Goal: Use online tool/utility: Use online tool/utility

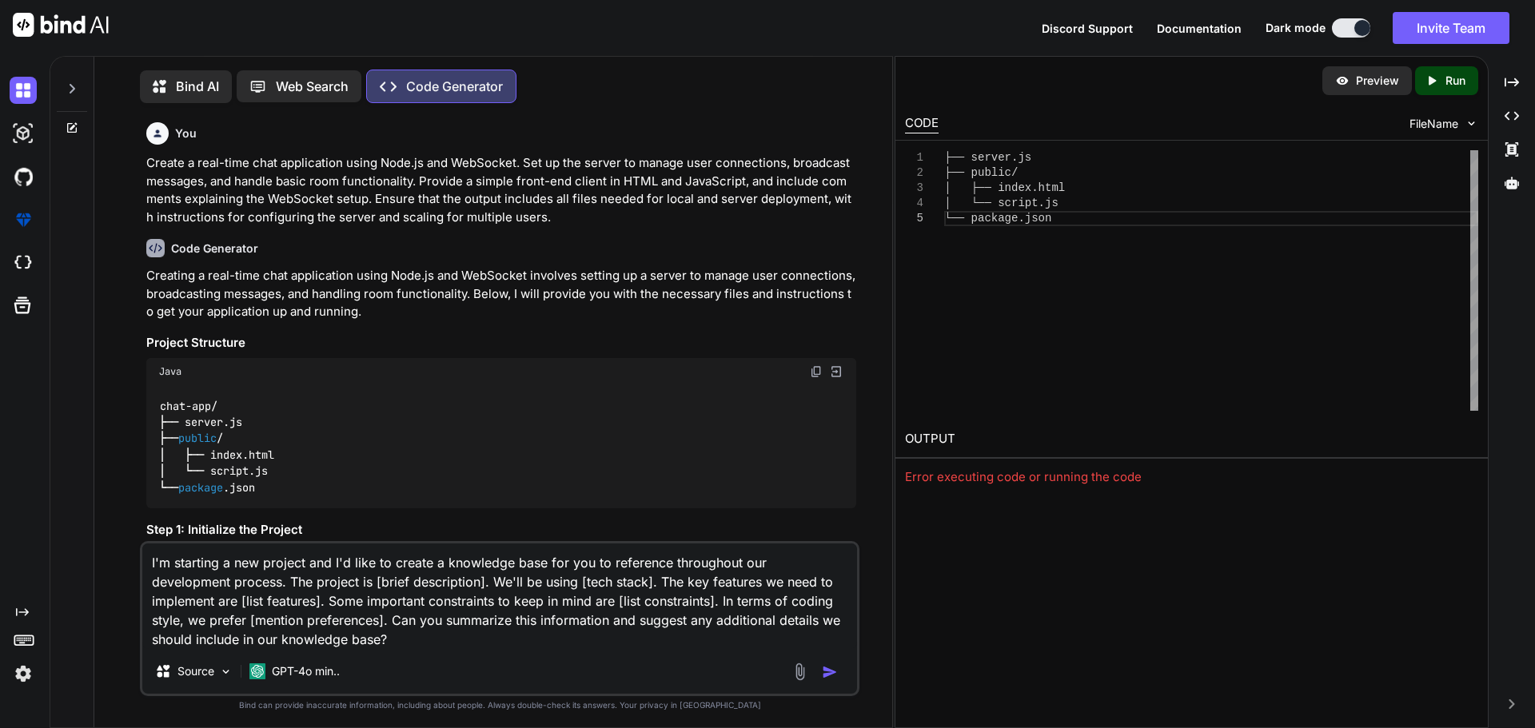
scroll to position [7, 0]
drag, startPoint x: 400, startPoint y: 575, endPoint x: 294, endPoint y: 584, distance: 106.7
click at [294, 584] on textarea "I'm starting a new project and I'd like to create a knowledge base for you to r…" at bounding box center [499, 593] width 715 height 106
drag, startPoint x: 205, startPoint y: 599, endPoint x: 809, endPoint y: 580, distance: 603.8
click at [809, 580] on textarea "I'm starting a new project and I'd like to create a knowledge base for you to r…" at bounding box center [499, 593] width 715 height 106
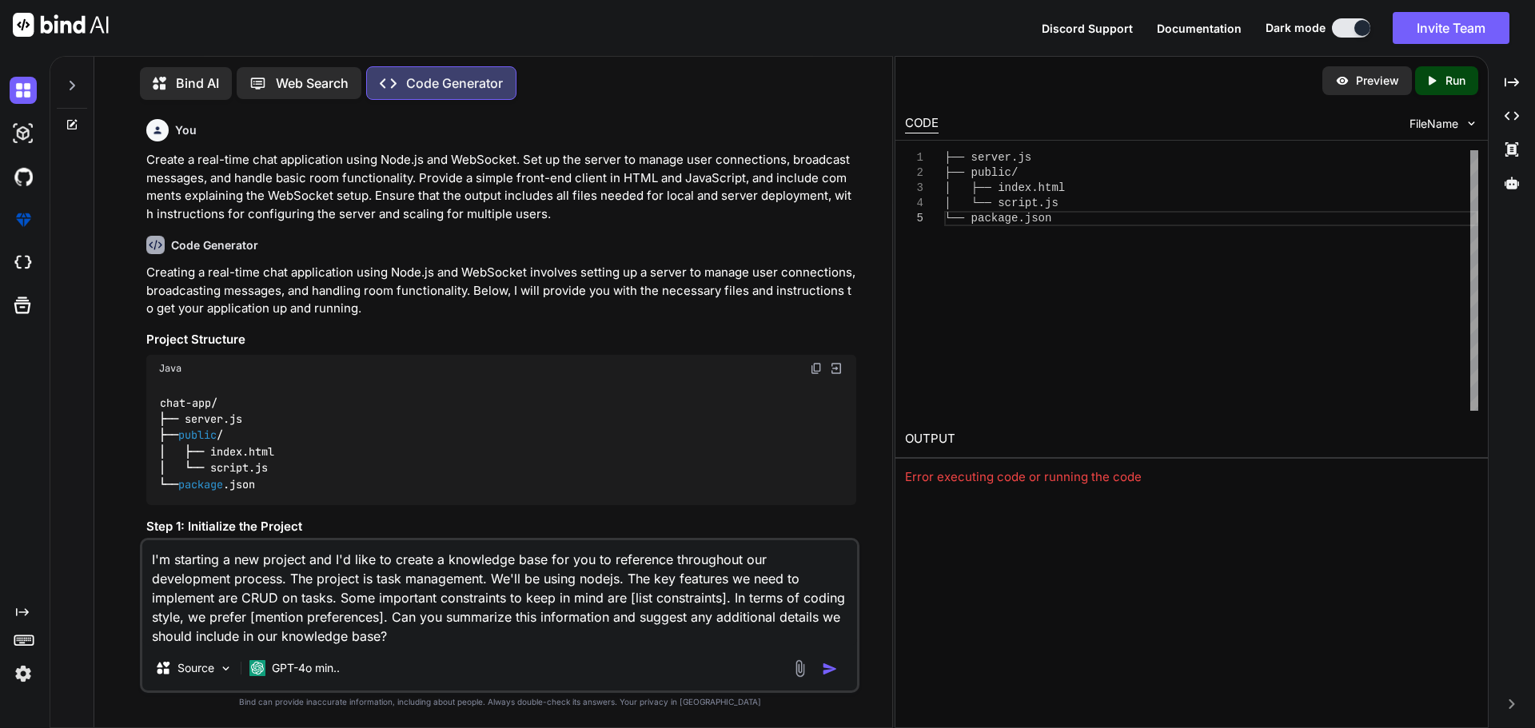
drag, startPoint x: 596, startPoint y: 601, endPoint x: 496, endPoint y: 599, distance: 99.9
click at [496, 599] on textarea "I'm starting a new project and I'd like to create a knowledge base for you to r…" at bounding box center [499, 593] width 715 height 106
drag, startPoint x: 380, startPoint y: 624, endPoint x: 368, endPoint y: 609, distance: 19.9
click at [377, 623] on textarea "I'm starting a new project and I'd like to create a knowledge base for you to r…" at bounding box center [499, 593] width 715 height 106
drag, startPoint x: 384, startPoint y: 618, endPoint x: 250, endPoint y: 623, distance: 133.6
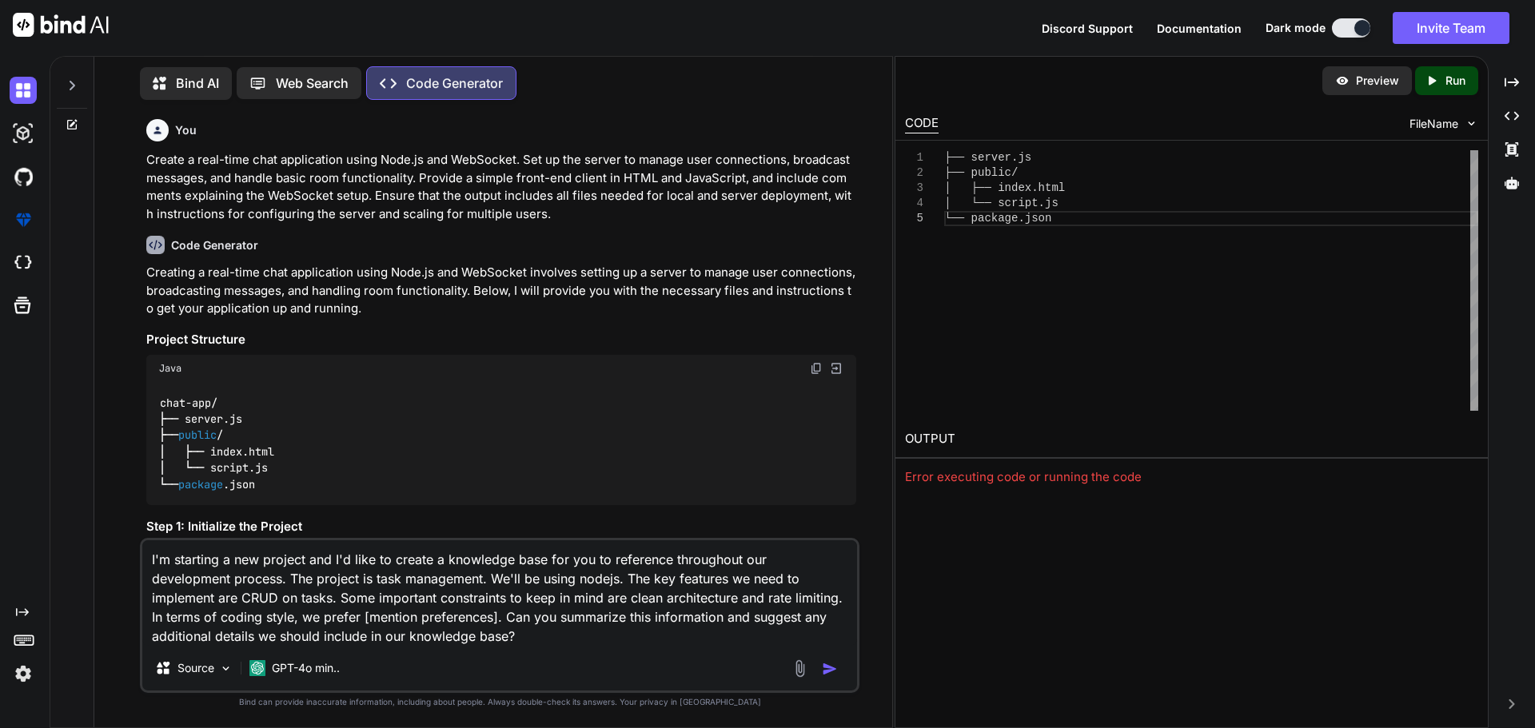
click at [250, 623] on textarea "I'm starting a new project and I'd like to create a knowledge base for you to r…" at bounding box center [499, 593] width 715 height 106
type textarea "I'm starting a new project and I'd like to create a knowledge base for you to r…"
click at [834, 671] on img "button" at bounding box center [830, 669] width 16 height 16
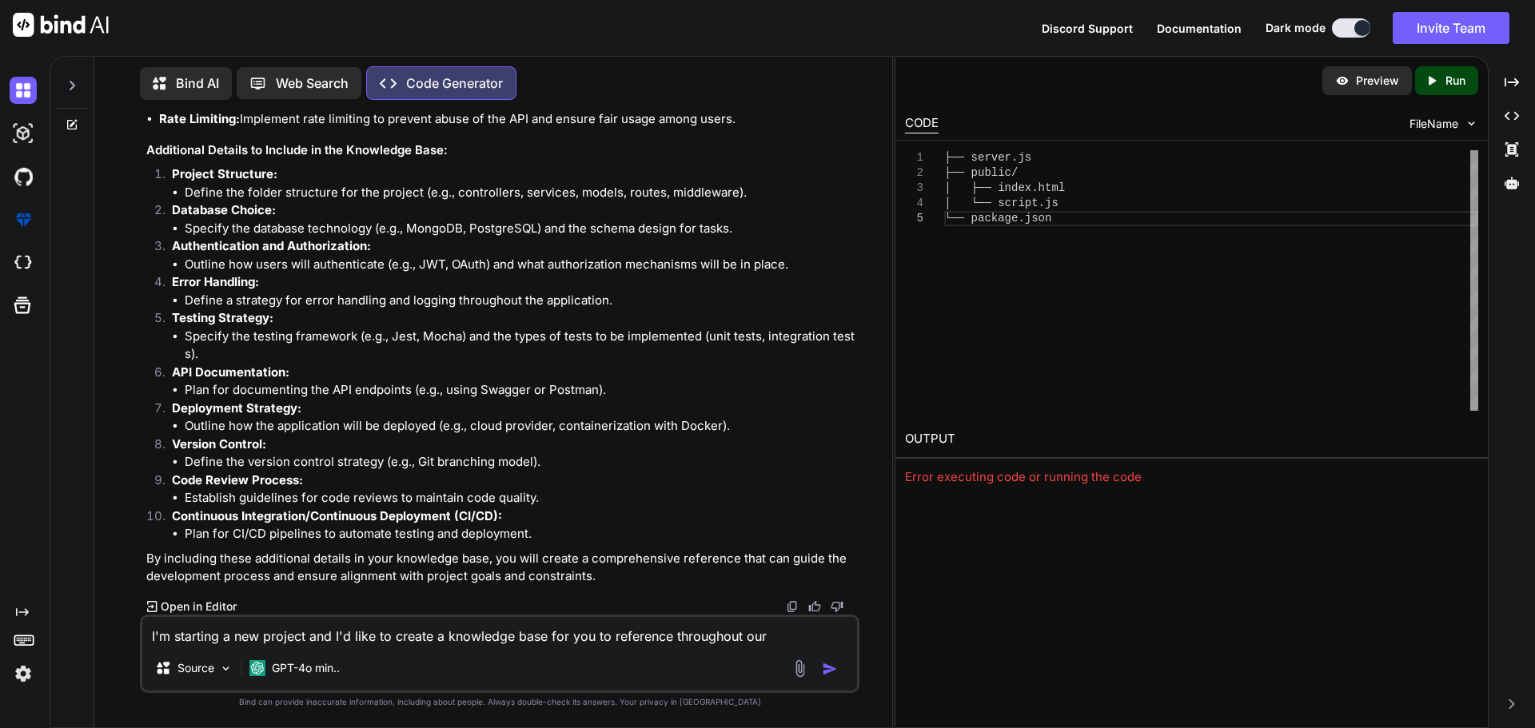
scroll to position [3626, 0]
click at [212, 638] on textarea "I'm starting a new project and I'd like to create a knowledge base for you to r…" at bounding box center [499, 631] width 715 height 29
paste textarea "You are a senior full-stack developer and product strategist specializing in re…"
type textarea "You are a senior full-stack developer and product strategist specializing in re…"
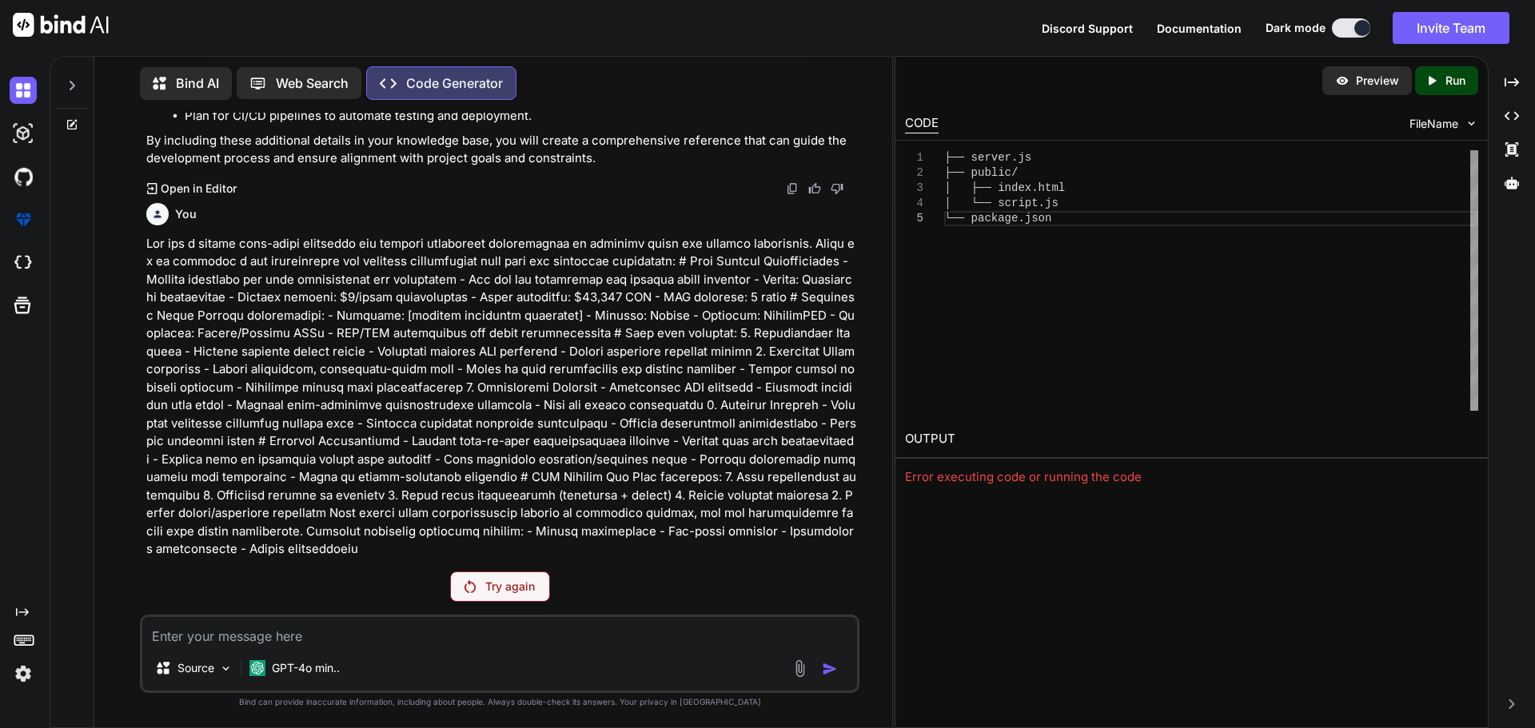
scroll to position [4025, 0]
click at [493, 588] on p "Try again" at bounding box center [510, 587] width 50 height 16
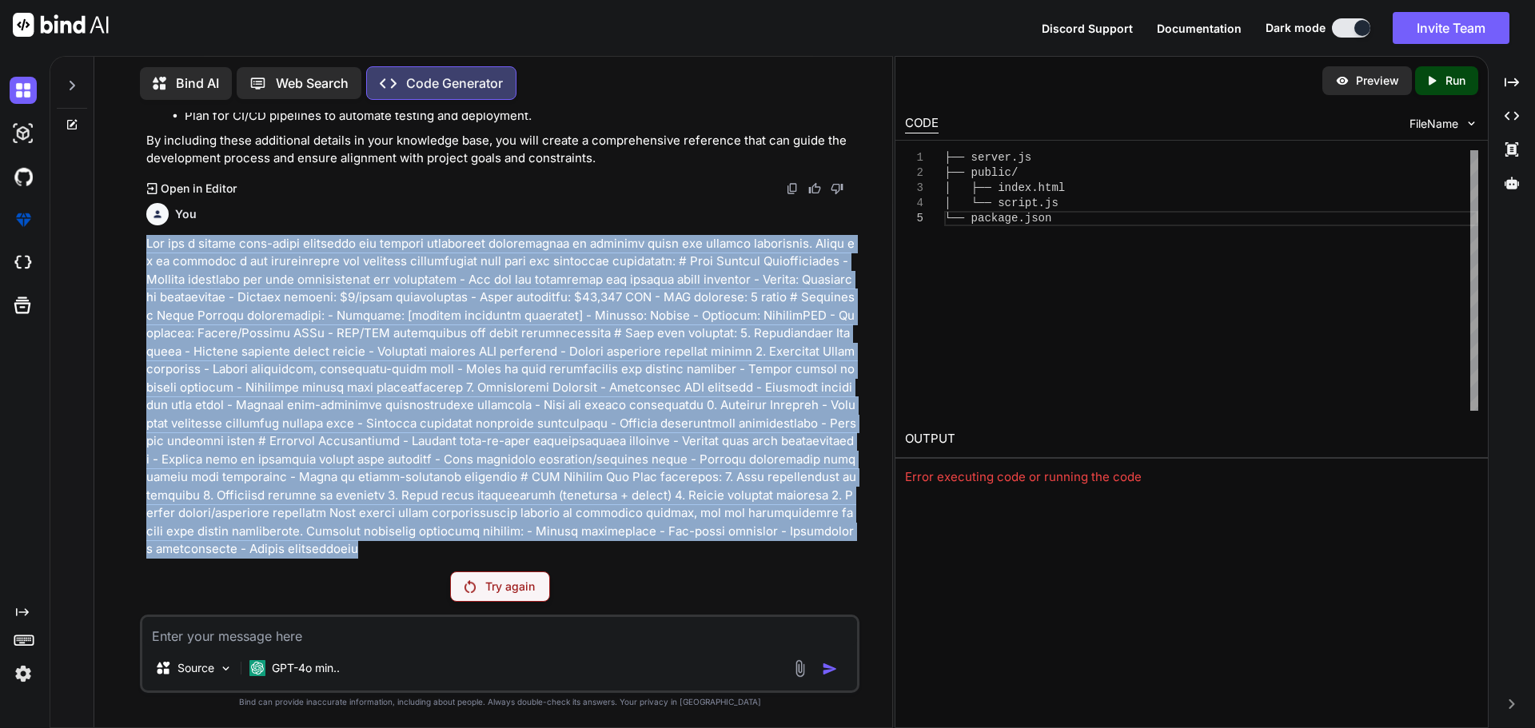
drag, startPoint x: 768, startPoint y: 556, endPoint x: 134, endPoint y: 265, distance: 697.5
click at [134, 265] on div "You Create a real-time chat application using Node.js and WebSocket. Set up the…" at bounding box center [499, 420] width 785 height 615
copy p "You are a senior full-stack developer and product strategist specializing in re…"
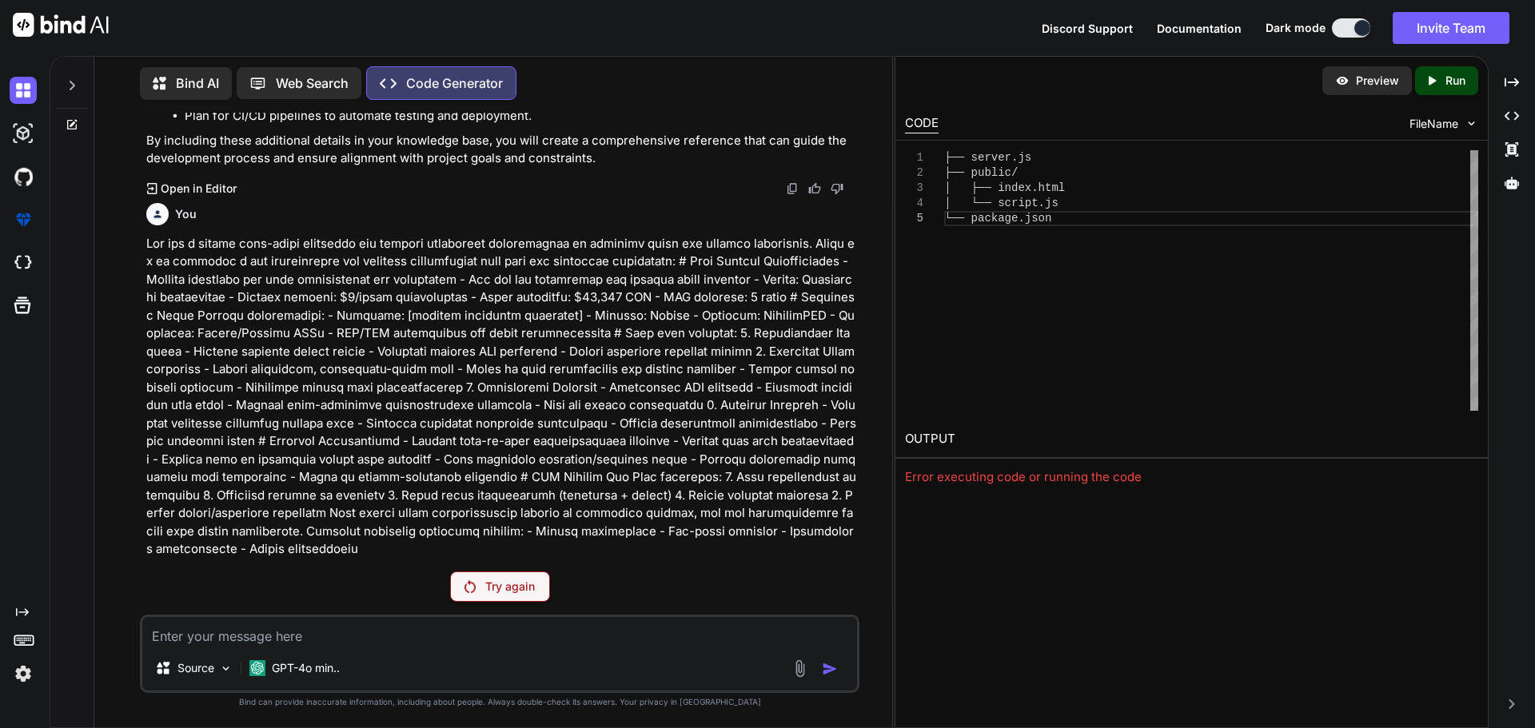
click at [74, 121] on icon at bounding box center [72, 124] width 13 height 13
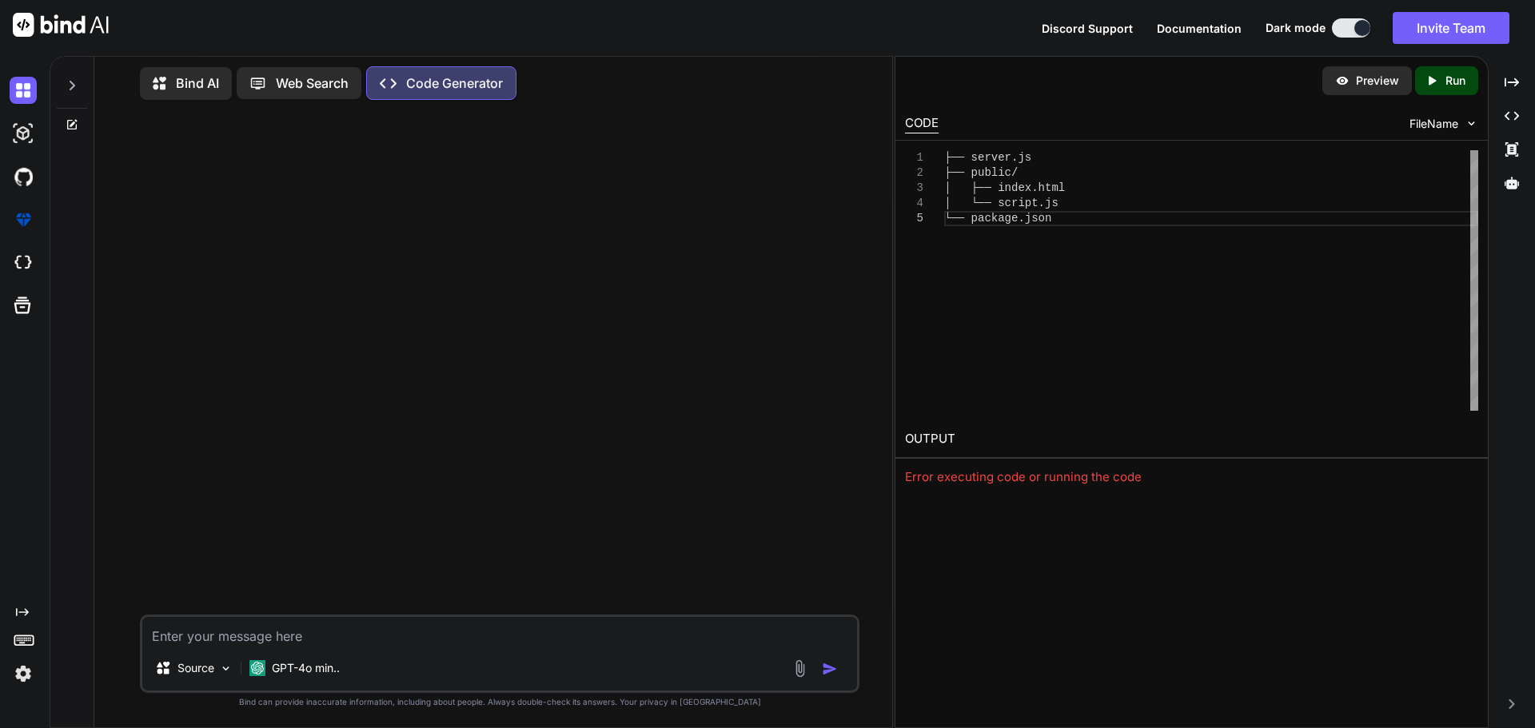
click at [257, 641] on textarea at bounding box center [499, 631] width 715 height 29
paste textarea "You are a senior full-stack developer and product strategist specializing in re…"
type textarea "You are a senior full-stack developer and product strategist specializing in re…"
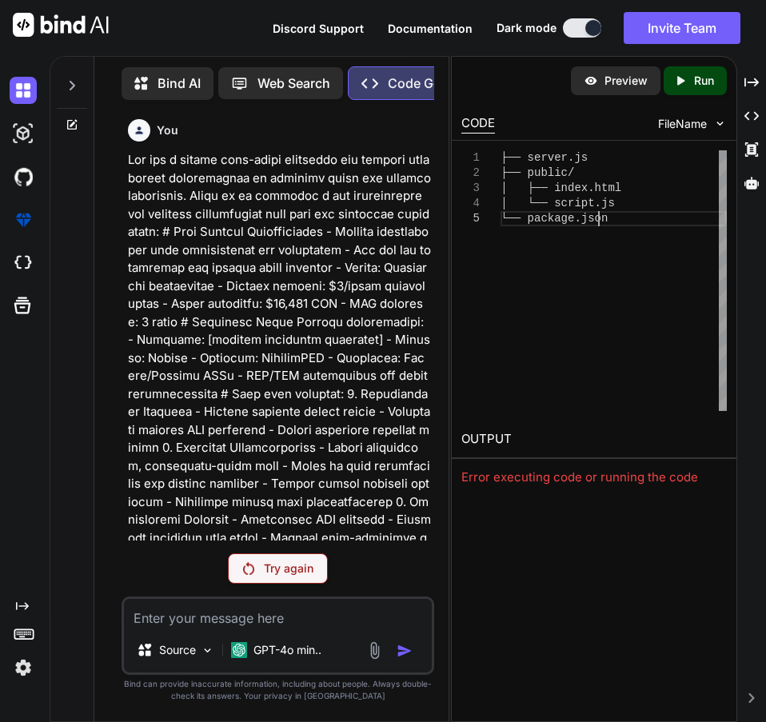
click at [603, 313] on div "├── server.js ├── public/ │ ├── index.html │ └── script.js └── package.json" at bounding box center [613, 280] width 226 height 261
